Goal: Navigation & Orientation: Find specific page/section

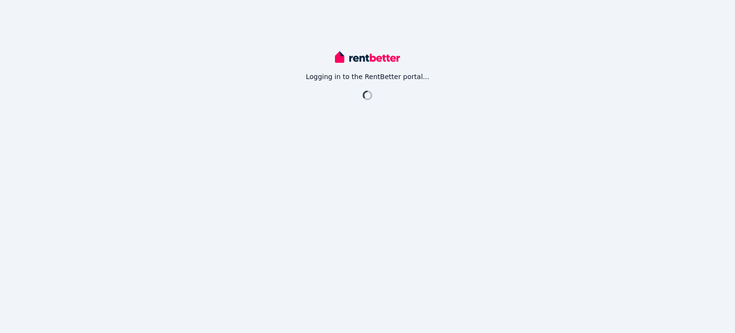
click at [117, 165] on div "Logging in to the RentBetter portal..." at bounding box center [367, 166] width 735 height 333
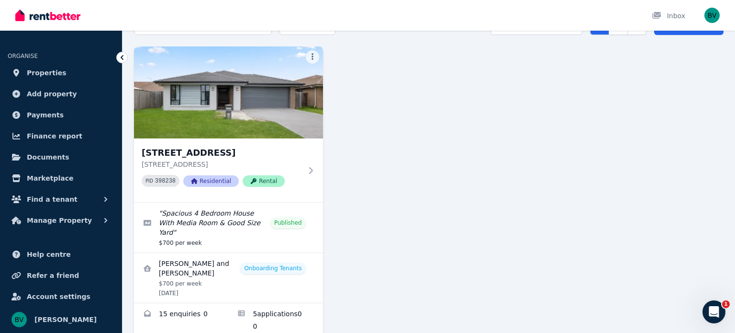
scroll to position [57, 0]
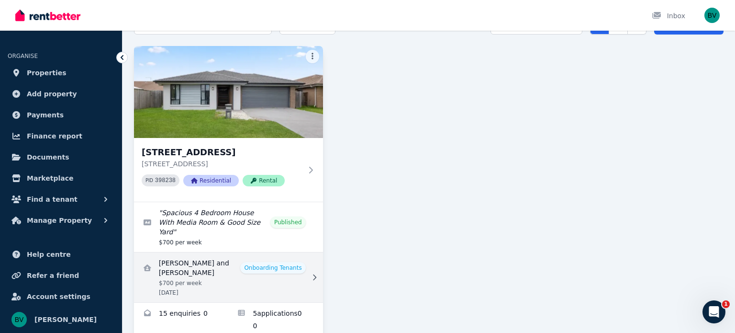
click at [313, 274] on icon at bounding box center [314, 277] width 3 height 6
click at [313, 274] on icon at bounding box center [315, 277] width 10 height 7
click at [315, 274] on icon at bounding box center [314, 277] width 3 height 6
click at [209, 256] on link "View details for Peter Morunga and Michelle Pokai" at bounding box center [228, 277] width 189 height 50
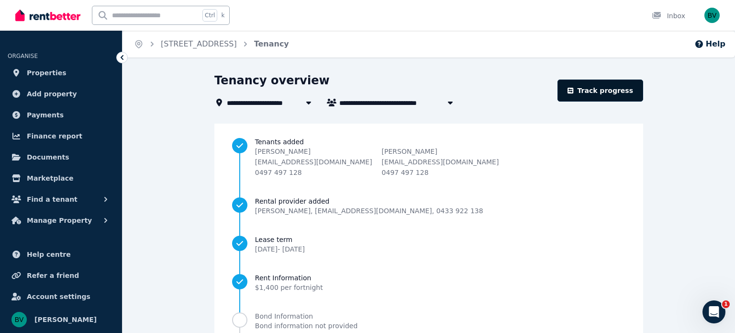
click at [589, 88] on link "Track progress" at bounding box center [601, 90] width 86 height 22
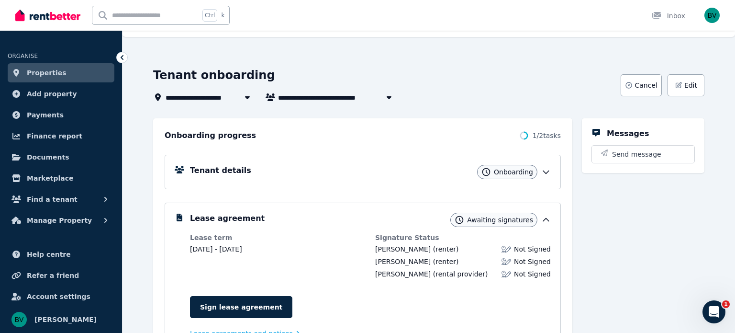
scroll to position [20, 0]
click at [556, 58] on div "**********" at bounding box center [429, 238] width 613 height 371
click at [52, 76] on span "Properties" at bounding box center [47, 72] width 40 height 11
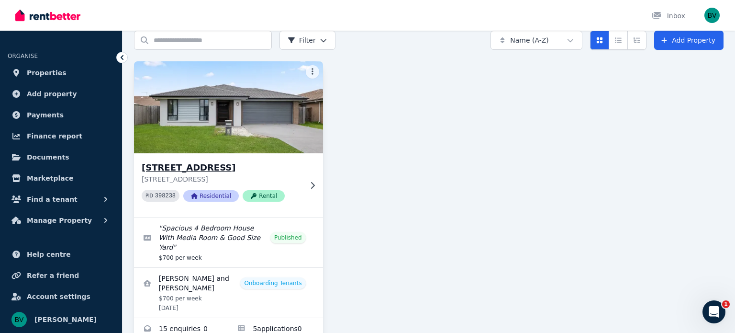
scroll to position [57, 0]
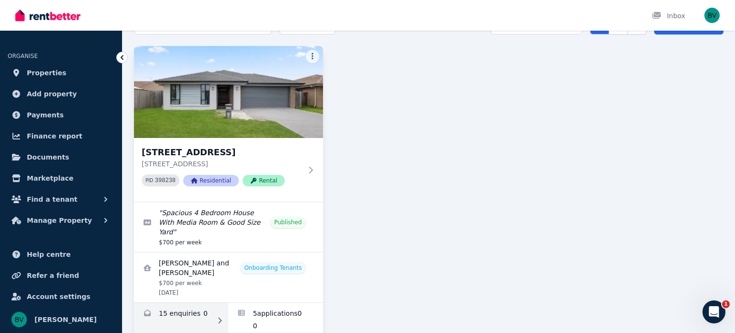
click at [174, 304] on link "Enquiries for 7 Wicker Rd, Park Ridge" at bounding box center [181, 319] width 94 height 35
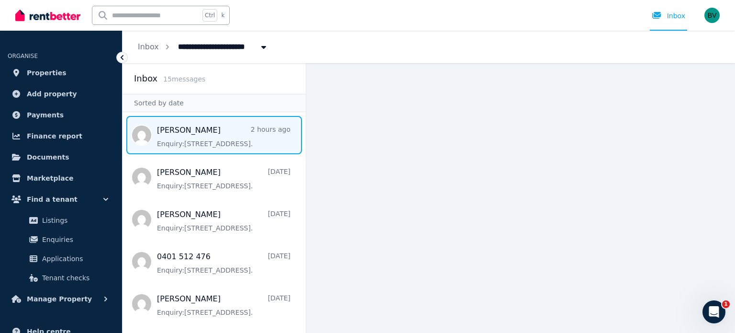
click at [181, 142] on span "Message list" at bounding box center [214, 135] width 183 height 38
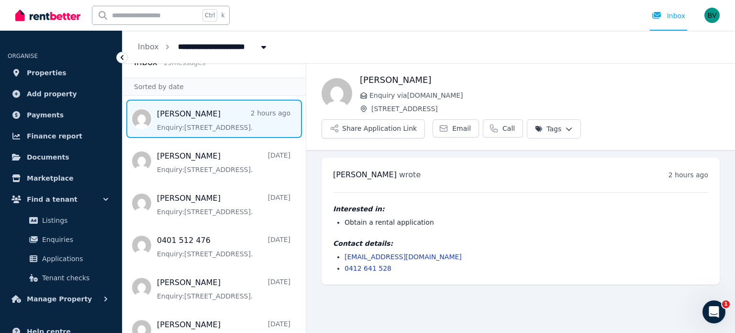
scroll to position [19, 0]
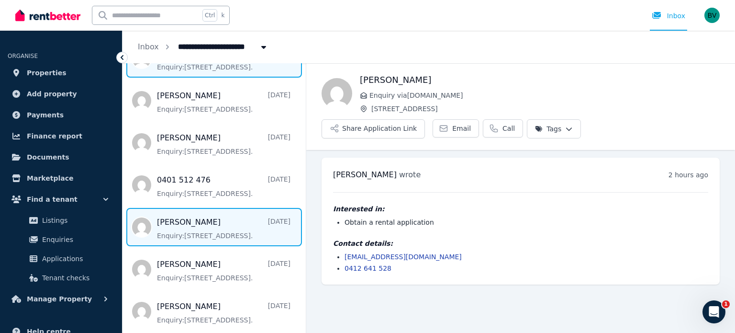
click at [127, 208] on span "Message list" at bounding box center [214, 227] width 183 height 38
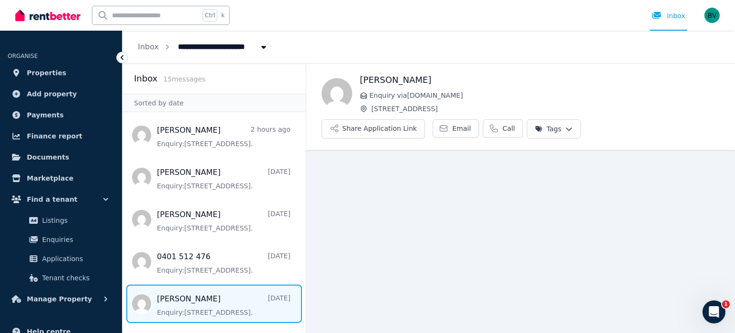
click at [382, 201] on main "Back [PERSON_NAME] Enquiry via [DOMAIN_NAME] [STREET_ADDRESS] Share Application…" at bounding box center [520, 197] width 429 height 269
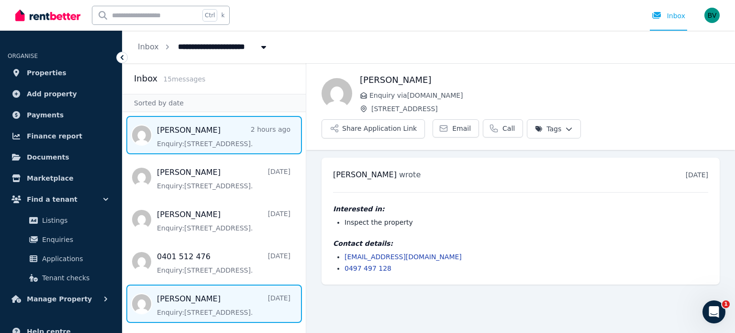
click at [237, 121] on span "Message list" at bounding box center [214, 135] width 183 height 38
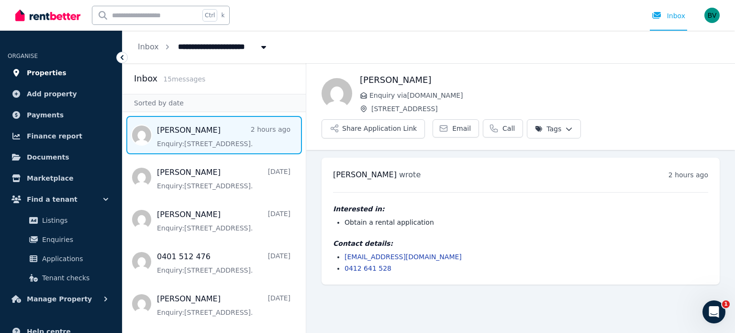
click at [54, 76] on span "Properties" at bounding box center [47, 72] width 40 height 11
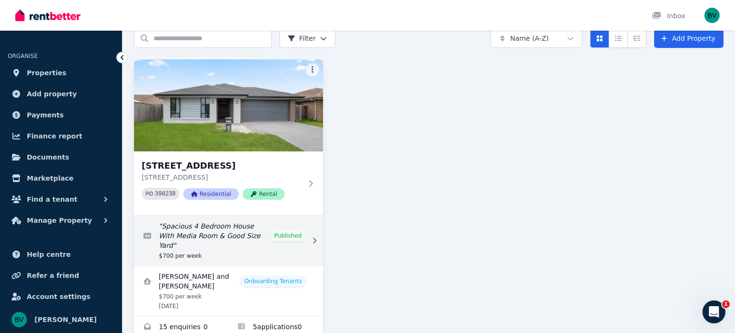
scroll to position [57, 0]
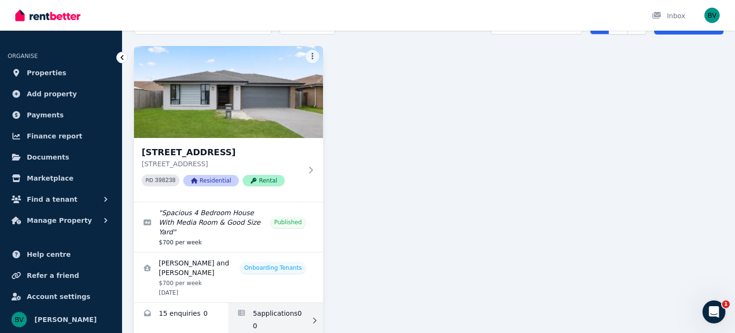
click at [262, 306] on link "Applications for 7 Wicker Rd, Park Ridge" at bounding box center [275, 319] width 94 height 35
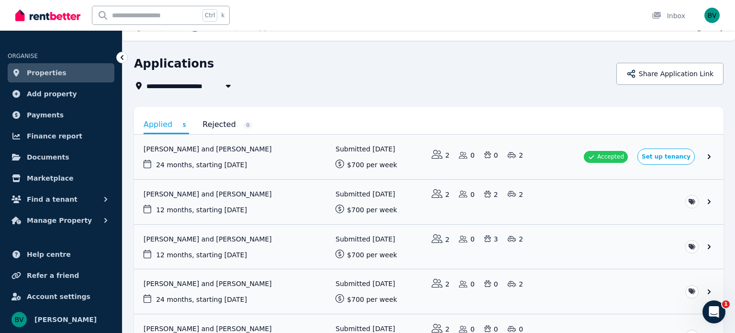
scroll to position [16, 0]
